Goal: Task Accomplishment & Management: Use online tool/utility

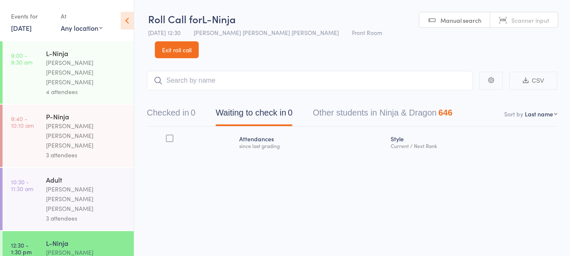
click at [104, 184] on div "[PERSON_NAME] [PERSON_NAME] [PERSON_NAME]" at bounding box center [86, 198] width 81 height 29
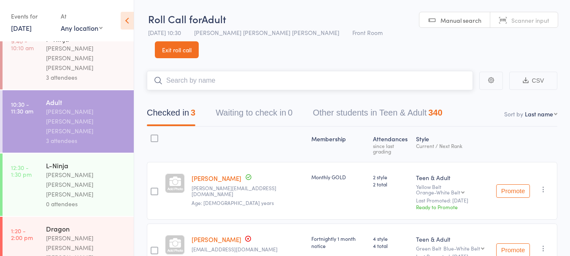
scroll to position [78, 0]
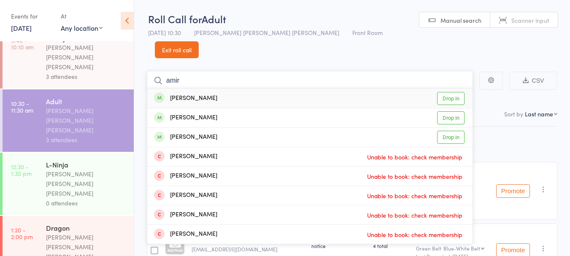
type input "amir"
click at [239, 89] on div "[PERSON_NAME] Drop in" at bounding box center [309, 98] width 325 height 19
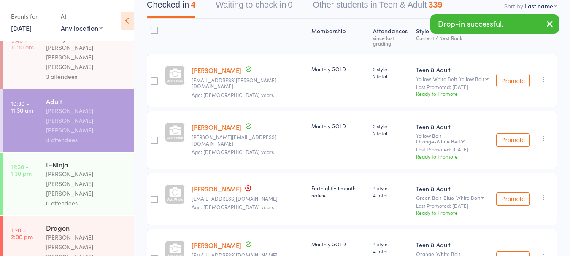
scroll to position [118, 0]
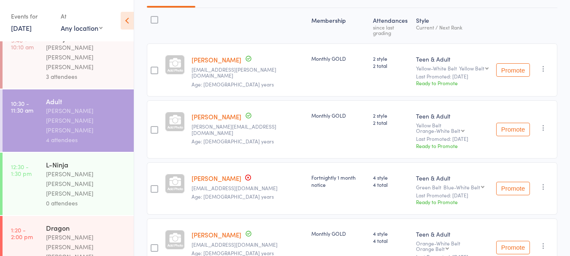
click at [112, 169] on div "[PERSON_NAME] [PERSON_NAME] [PERSON_NAME]" at bounding box center [86, 183] width 81 height 29
